Goal: Communication & Community: Connect with others

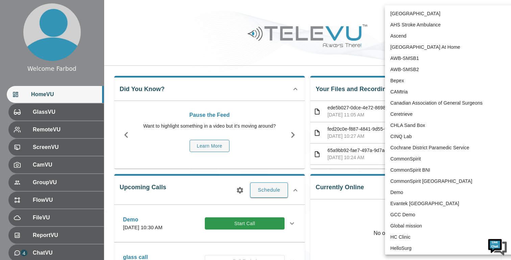
click at [437, 13] on body "Welcome Farbod HomeVU GlassVU RemoteVU ScreenVU CamVU GroupVU FlowVU FileVU Rep…" at bounding box center [255, 219] width 511 height 439
type input "181"
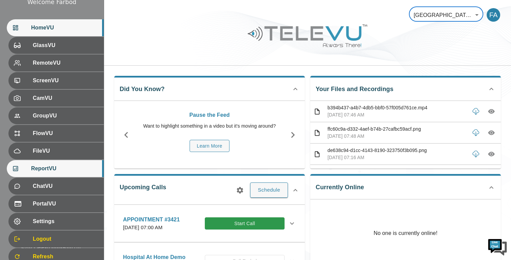
scroll to position [92, 0]
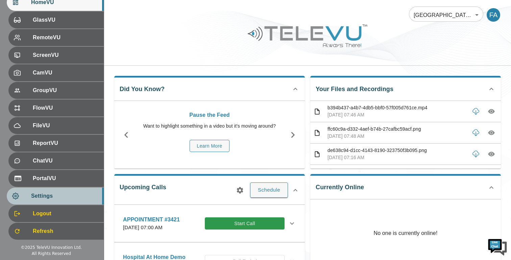
click at [79, 198] on span "Settings" at bounding box center [64, 196] width 67 height 8
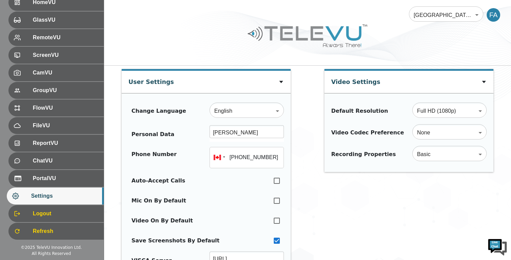
type input "[PHONE_NUMBER]"
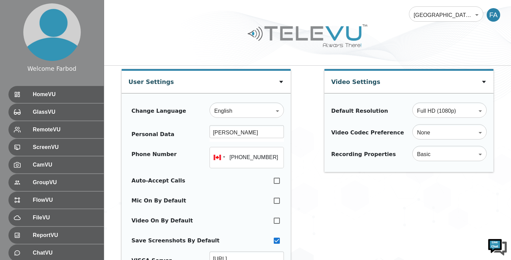
click at [48, 79] on div "Welcome Farbod HomeVU GlassVU RemoteVU ScreenVU CamVU GroupVU FlowVU FileVU Rep…" at bounding box center [52, 130] width 104 height 260
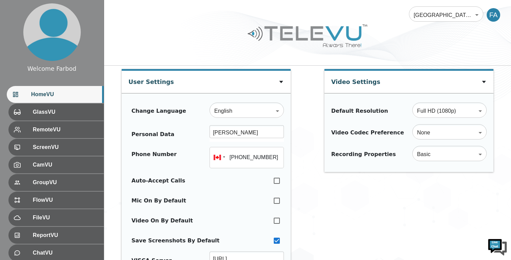
click at [50, 94] on span "HomeVU" at bounding box center [64, 94] width 67 height 8
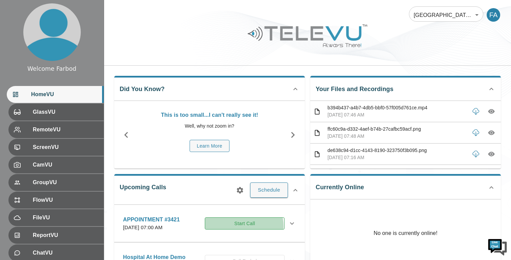
click at [248, 229] on button "Start Call" at bounding box center [245, 223] width 80 height 13
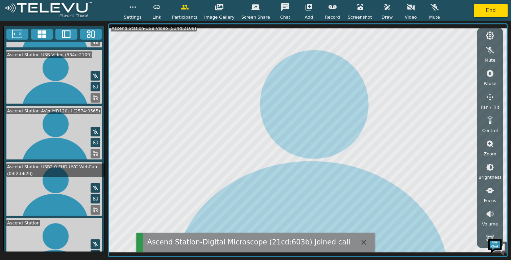
scroll to position [116, 0]
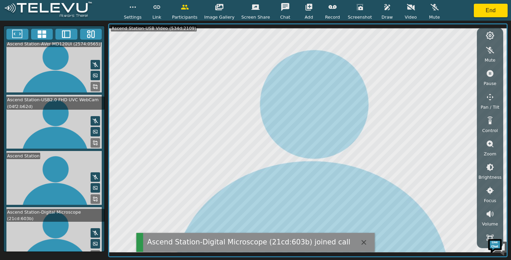
click at [93, 84] on icon at bounding box center [95, 86] width 5 height 5
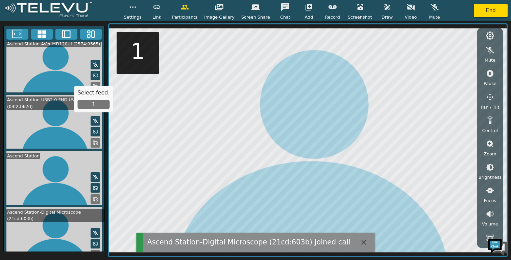
click at [97, 106] on button "1" at bounding box center [94, 104] width 32 height 9
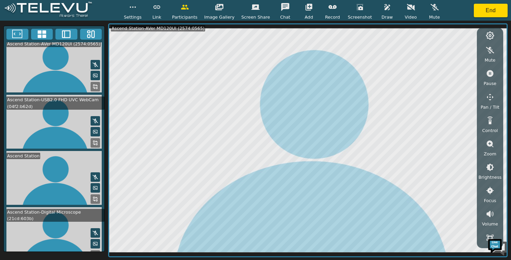
click at [489, 98] on icon "button" at bounding box center [490, 97] width 8 height 8
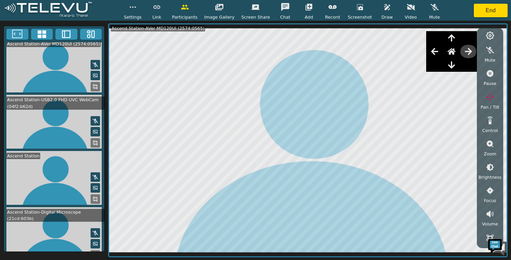
click at [468, 51] on icon "button" at bounding box center [468, 51] width 7 height 7
click at [433, 51] on icon "button" at bounding box center [434, 51] width 7 height 7
click at [448, 61] on icon "button" at bounding box center [451, 65] width 8 height 8
click at [454, 37] on icon "button" at bounding box center [451, 38] width 8 height 8
click at [470, 52] on icon "button" at bounding box center [468, 51] width 7 height 7
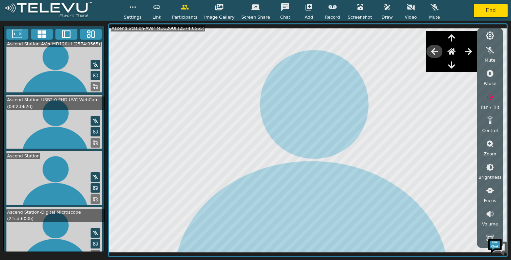
click at [433, 52] on icon "button" at bounding box center [434, 51] width 7 height 7
click at [451, 65] on icon "button" at bounding box center [451, 65] width 7 height 7
click at [488, 96] on icon "button" at bounding box center [490, 97] width 8 height 8
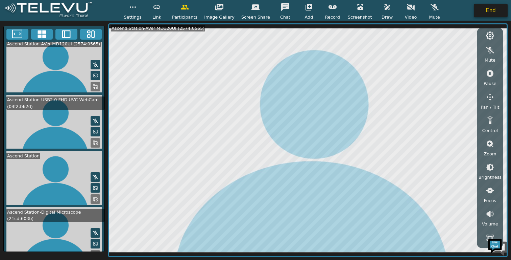
click at [492, 13] on button "End" at bounding box center [491, 11] width 34 height 14
